Goal: Task Accomplishment & Management: Manage account settings

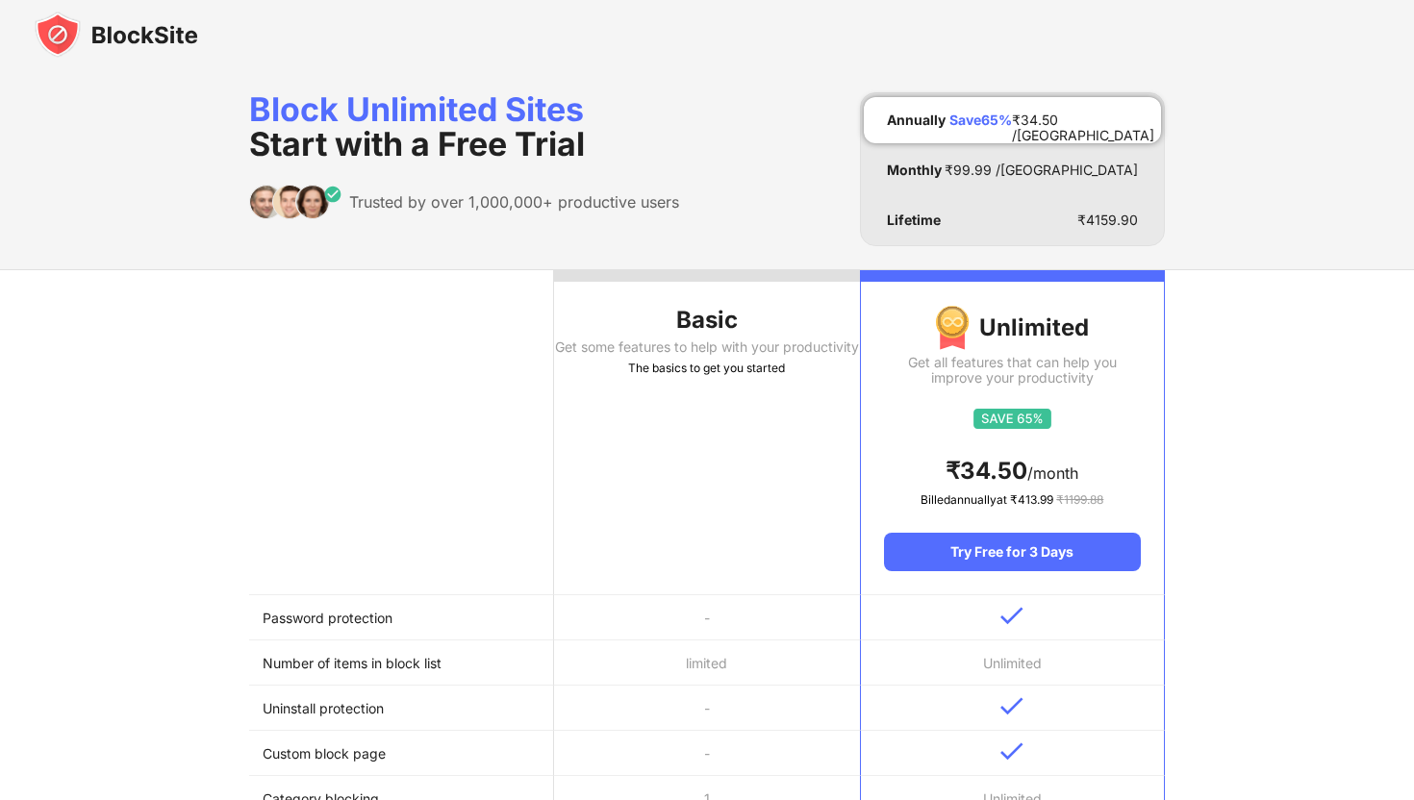
click at [138, 30] on img at bounding box center [116, 35] width 163 height 46
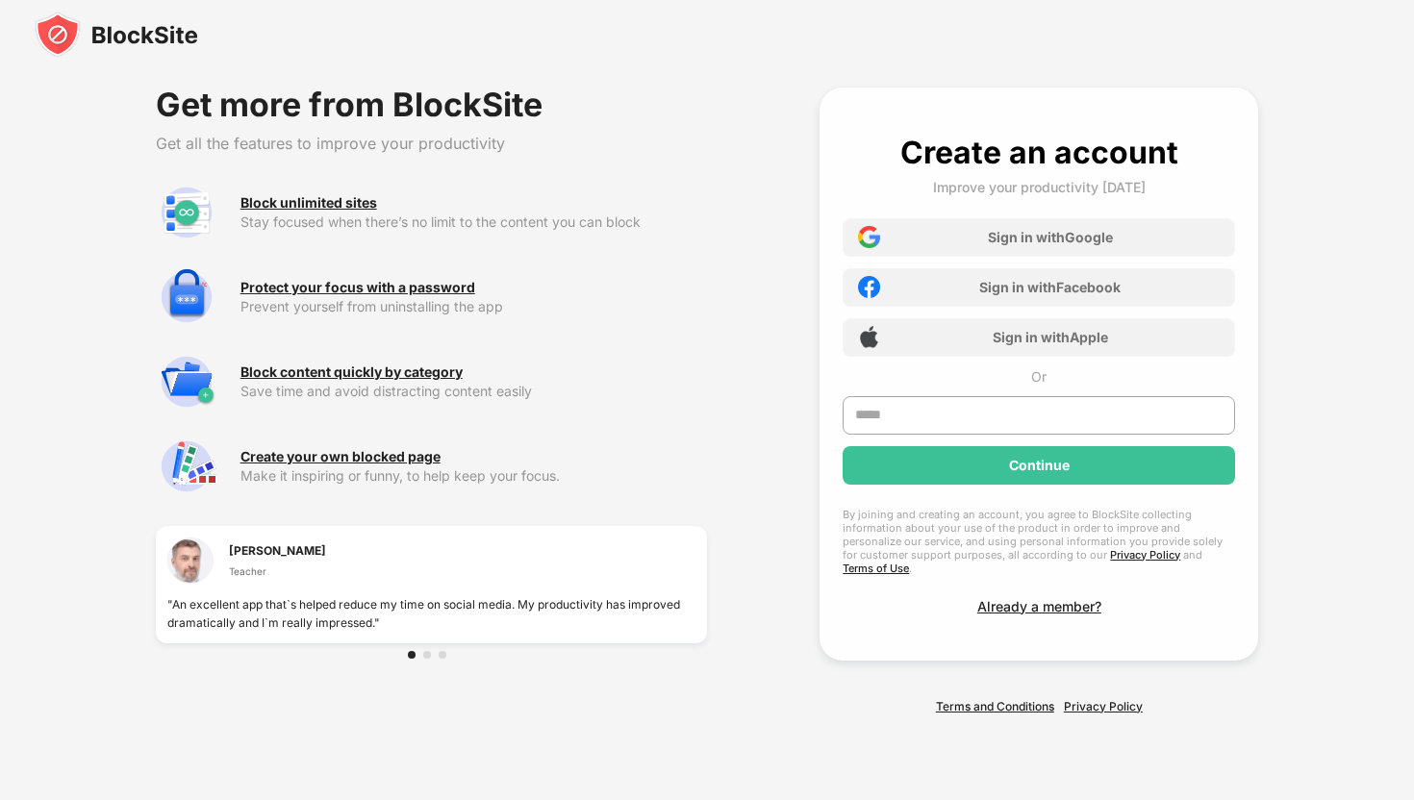
click at [188, 33] on img at bounding box center [116, 35] width 163 height 46
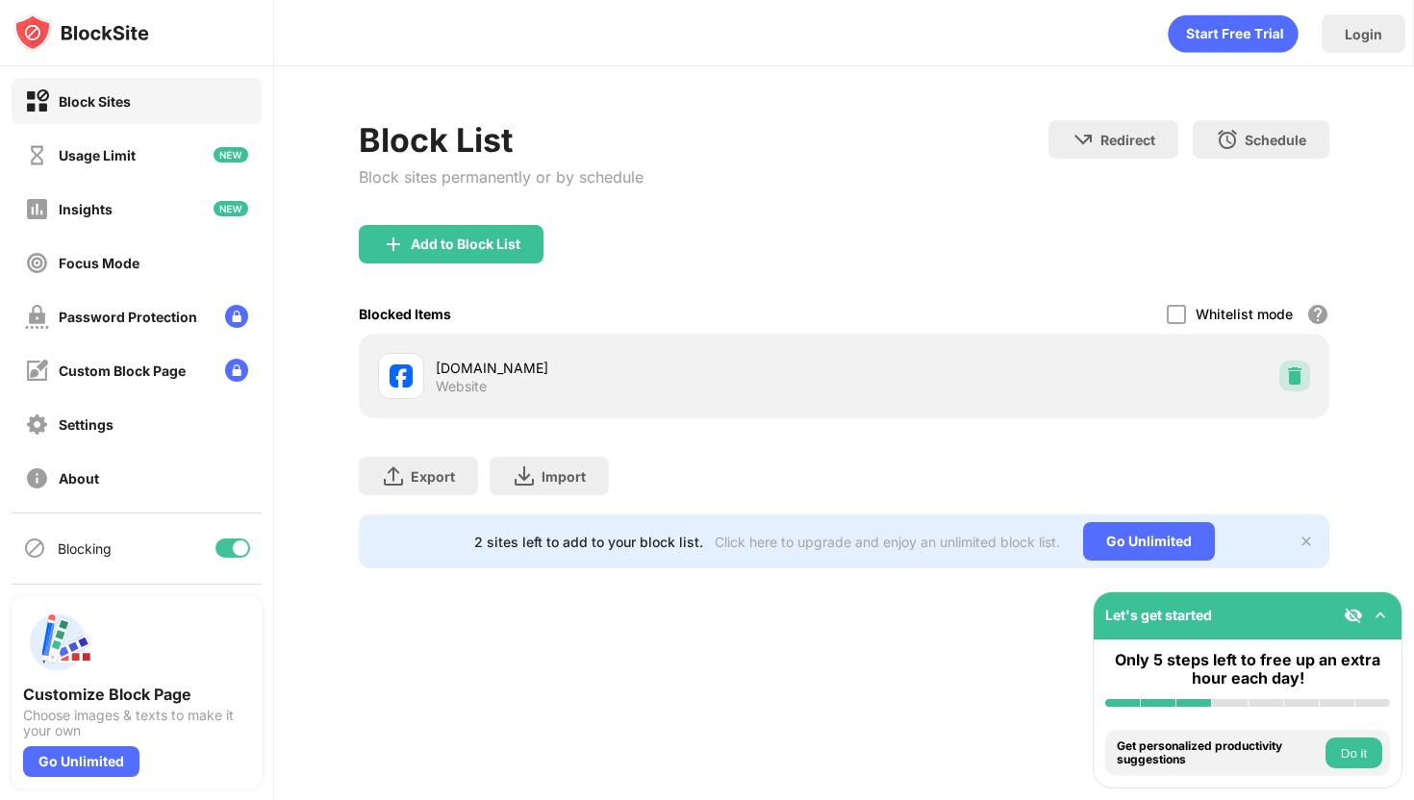
click at [1291, 374] on img at bounding box center [1294, 375] width 19 height 19
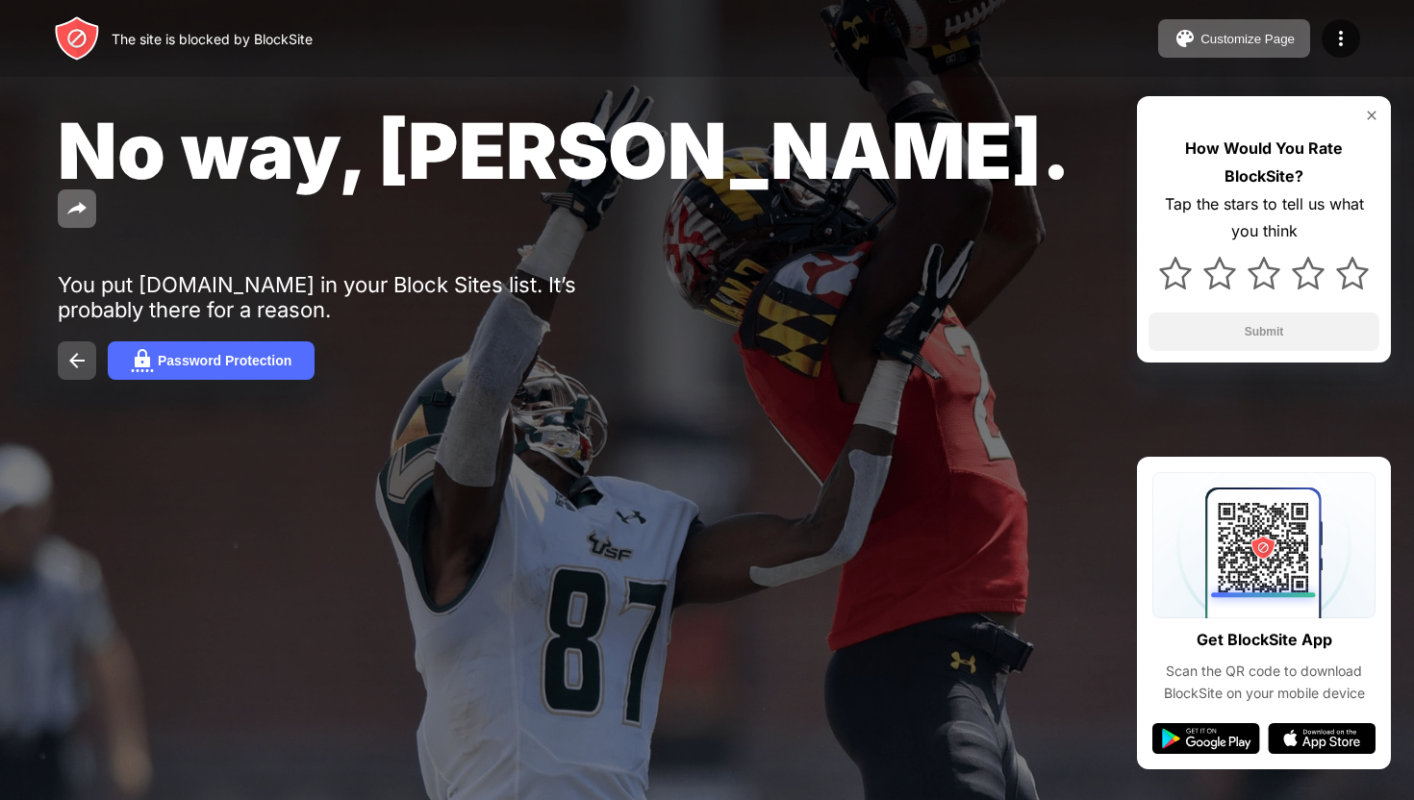
click at [88, 341] on button at bounding box center [77, 360] width 38 height 38
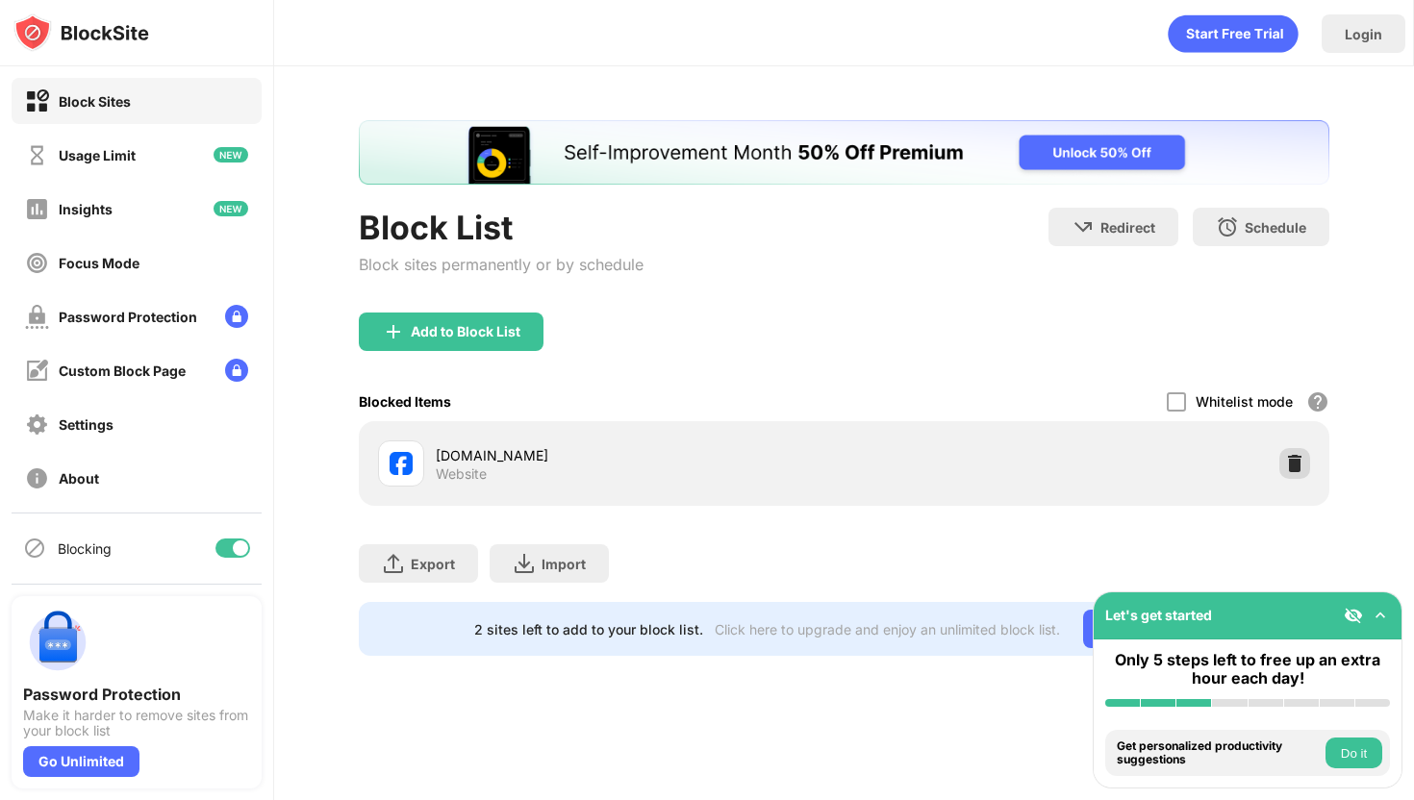
click at [1289, 464] on img at bounding box center [1294, 463] width 19 height 19
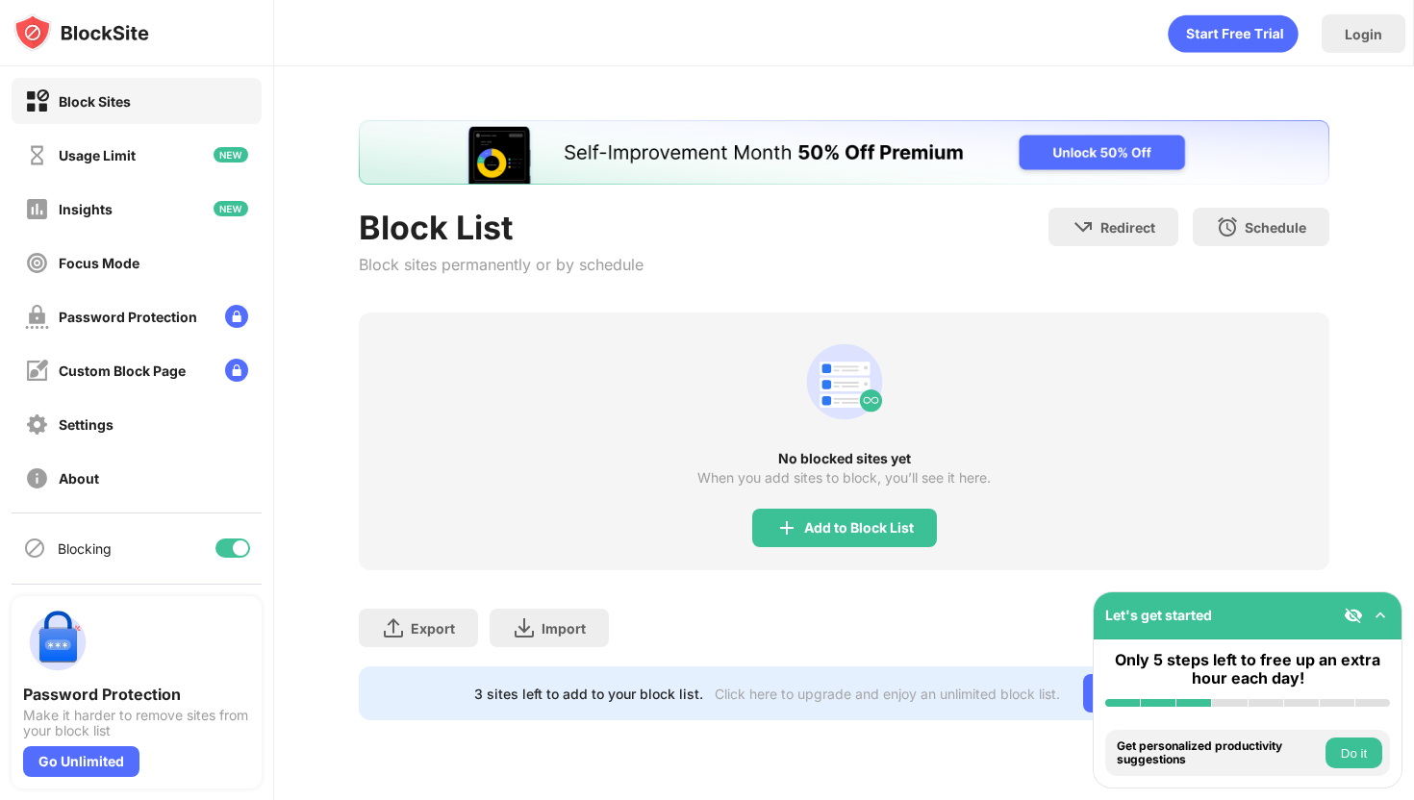
click at [1379, 615] on img at bounding box center [1379, 615] width 19 height 19
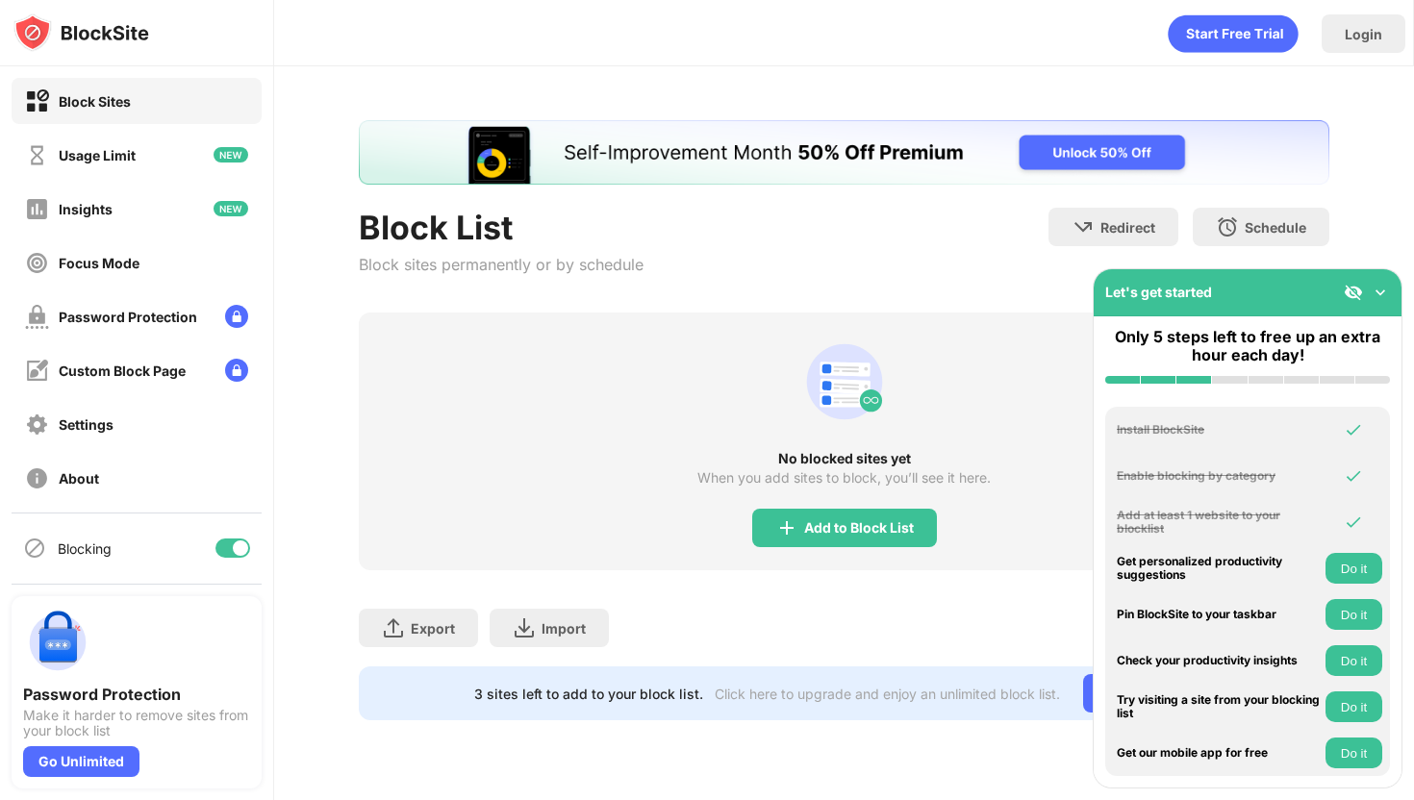
click at [1382, 291] on img at bounding box center [1379, 292] width 19 height 19
